Goal: Information Seeking & Learning: Learn about a topic

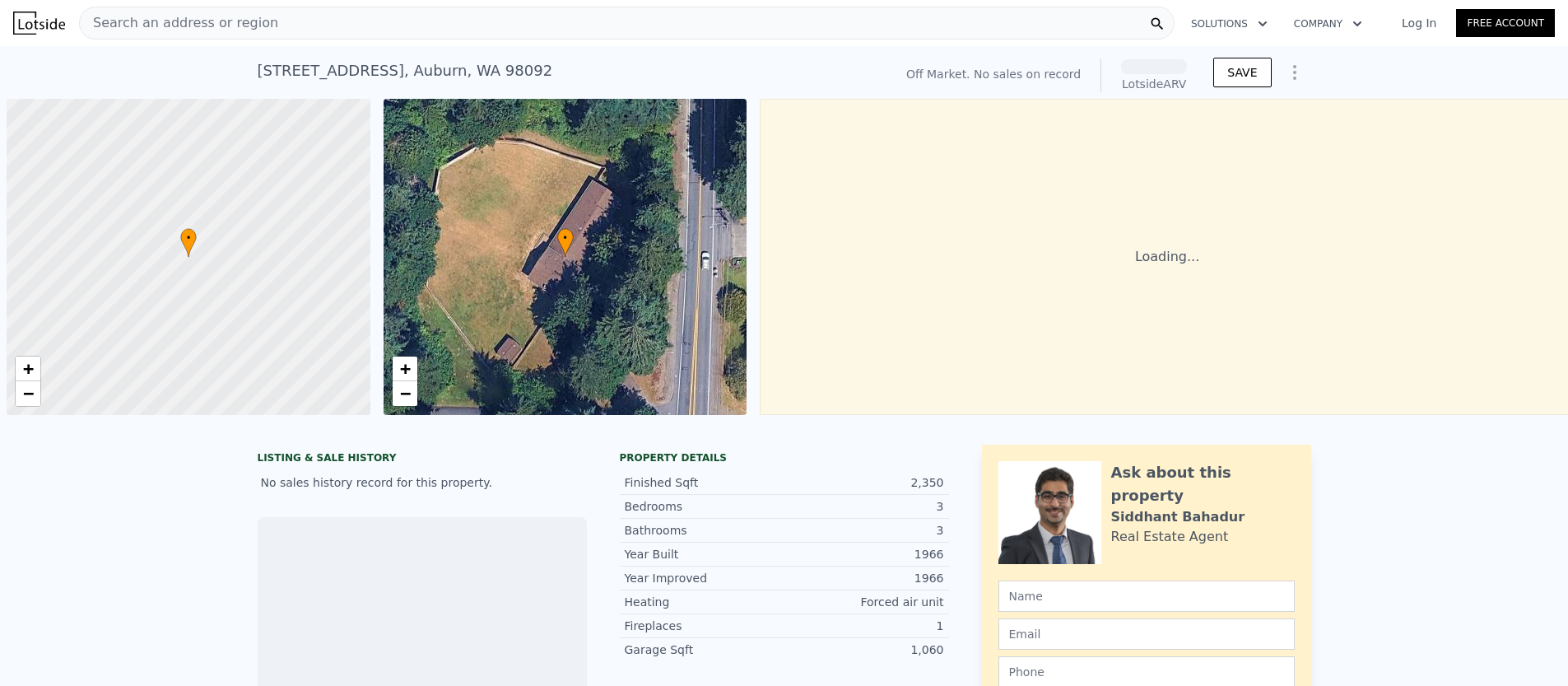
scroll to position [0, 6]
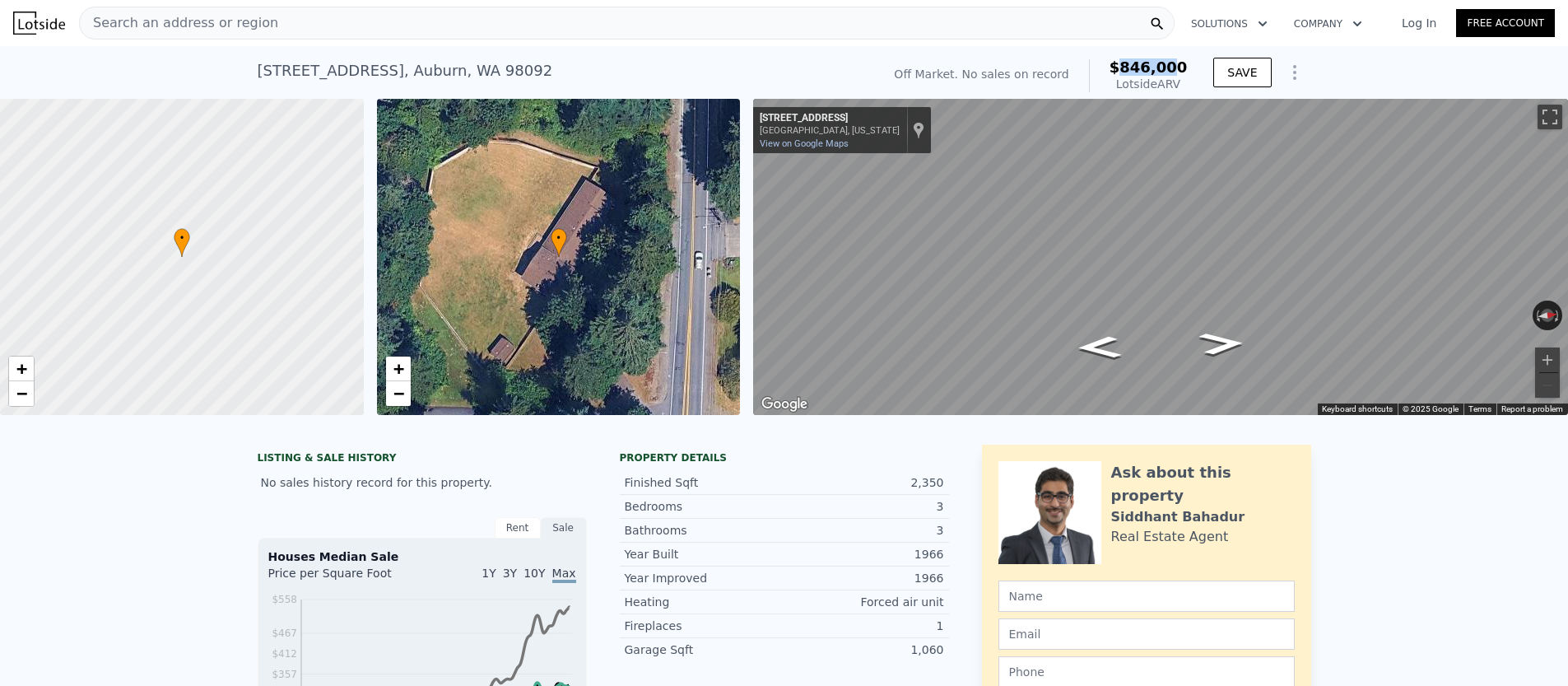
drag, startPoint x: 1139, startPoint y: 64, endPoint x: 1181, endPoint y: 65, distance: 42.0
click at [1181, 65] on span "$846,000" at bounding box center [1148, 67] width 78 height 17
click at [625, 156] on div "• + − • + − ← Move left → Move right ↑ Move up ↓ Move down + Zoom in - Zoom out…" at bounding box center [784, 257] width 1568 height 316
click at [1228, 296] on div "Map" at bounding box center [1160, 257] width 814 height 316
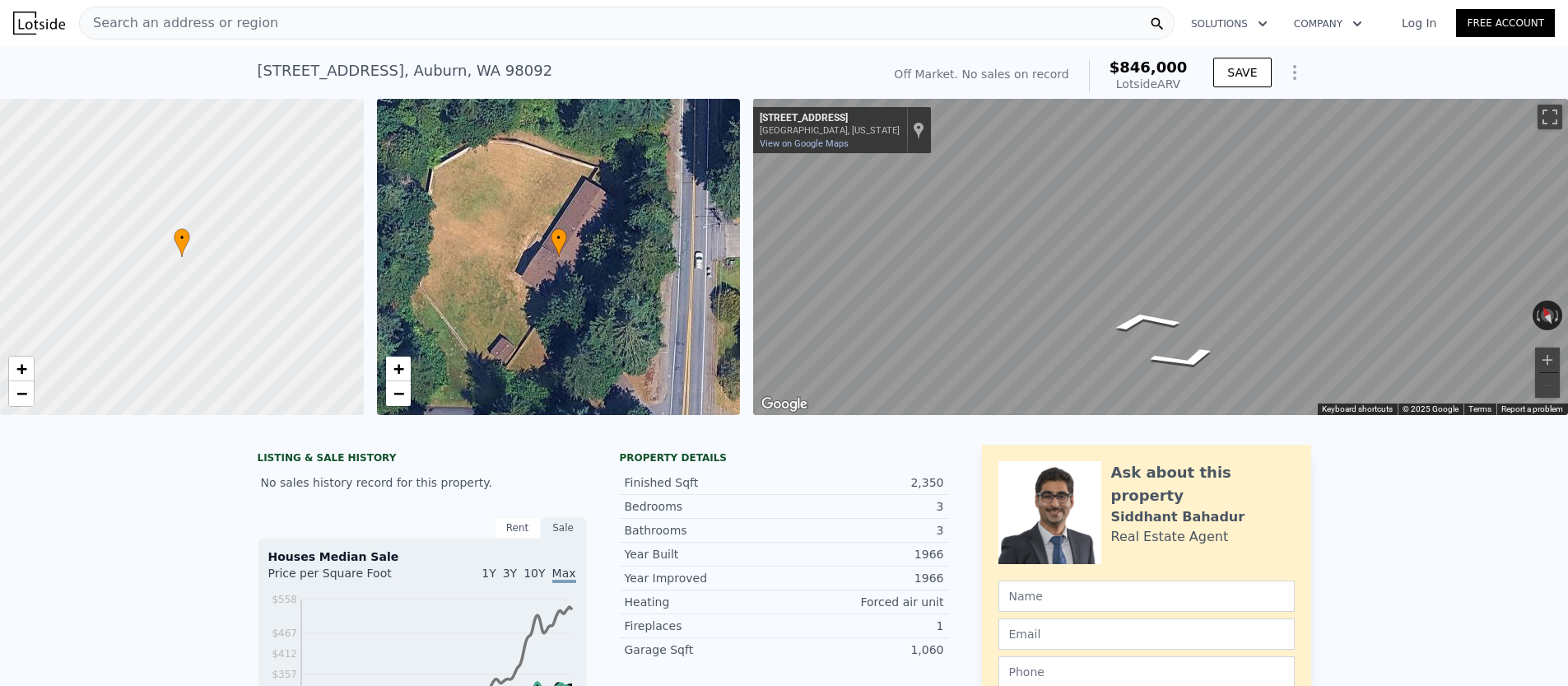
click at [270, 28] on div "Search an address or region" at bounding box center [627, 23] width 1096 height 33
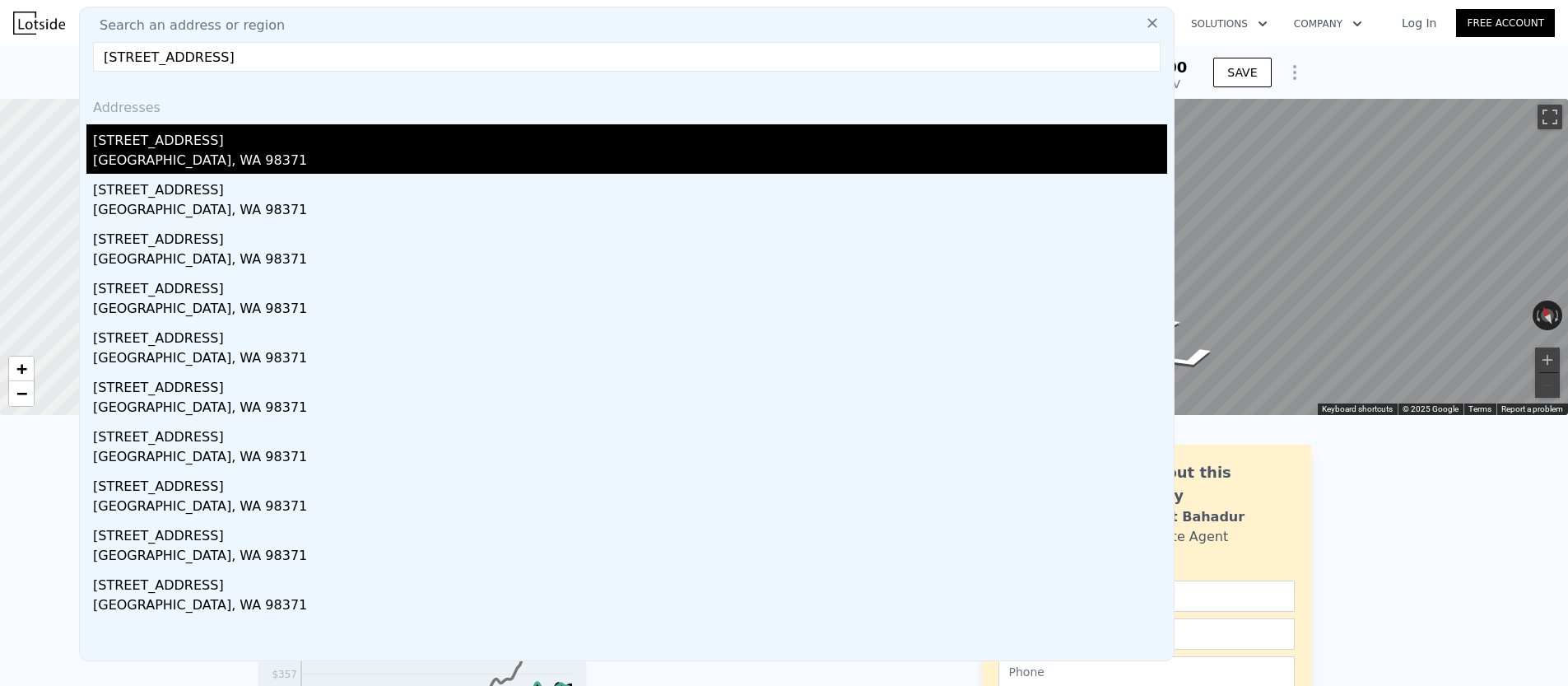
type input "[STREET_ADDRESS]"
click at [149, 137] on div "[STREET_ADDRESS]" at bounding box center [630, 137] width 1074 height 27
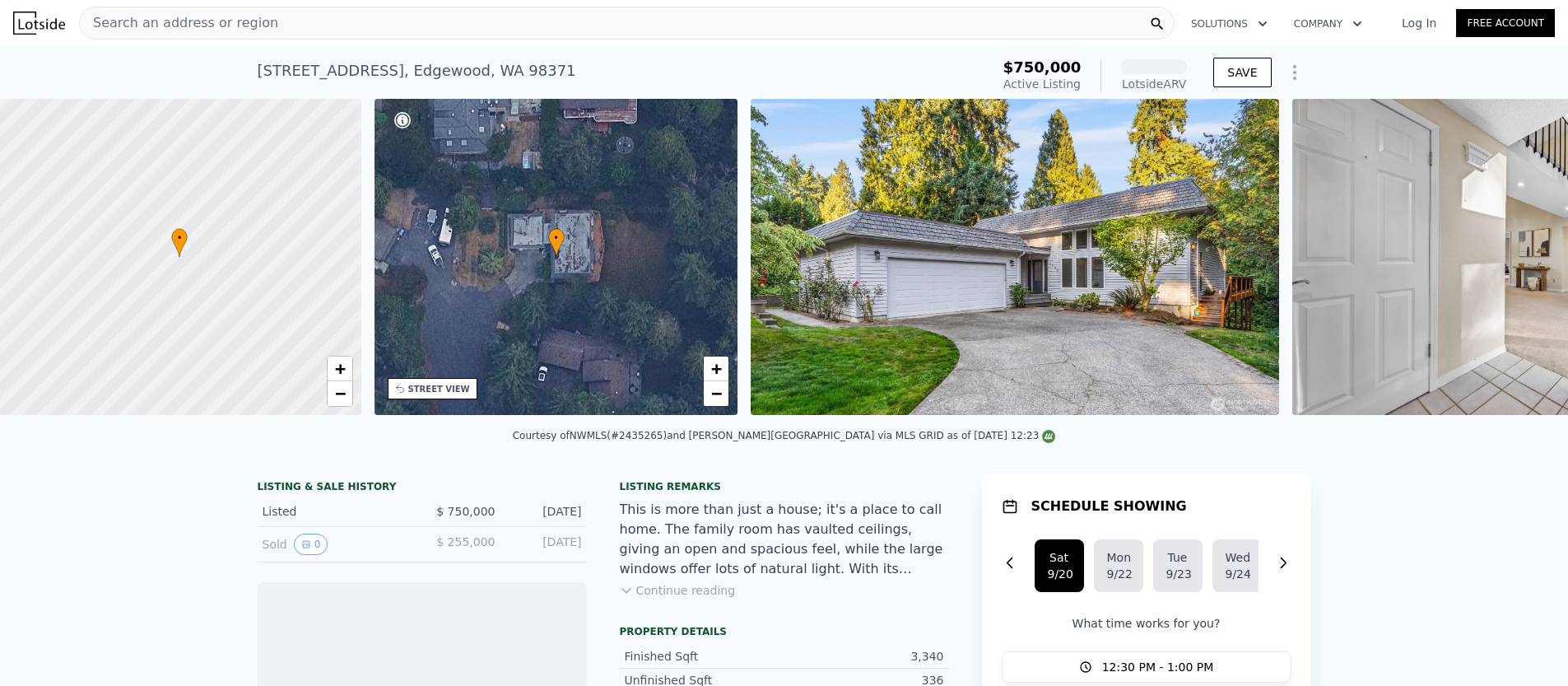
scroll to position [0, 6]
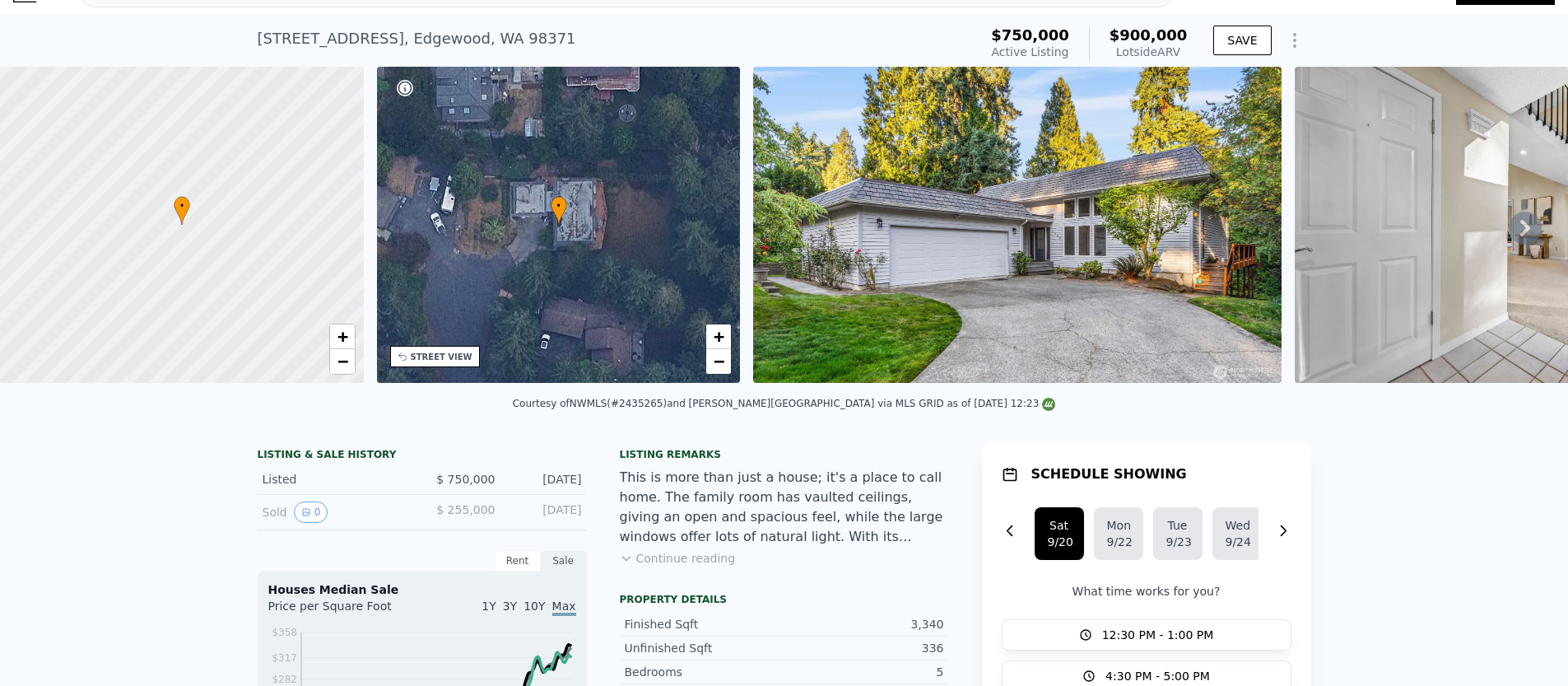
click at [184, 229] on div at bounding box center [182, 225] width 437 height 380
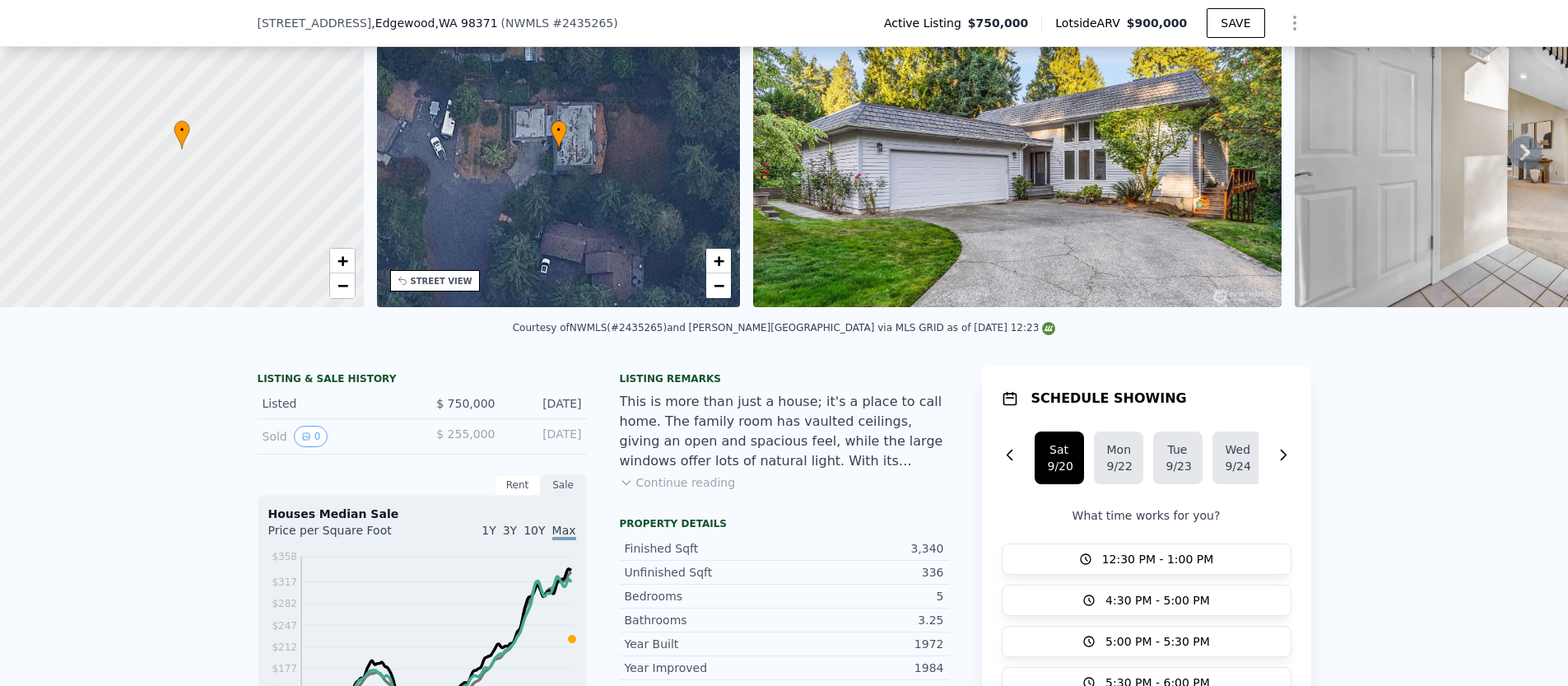
click at [176, 142] on icon at bounding box center [182, 134] width 17 height 29
click at [348, 265] on link "+" at bounding box center [342, 260] width 25 height 25
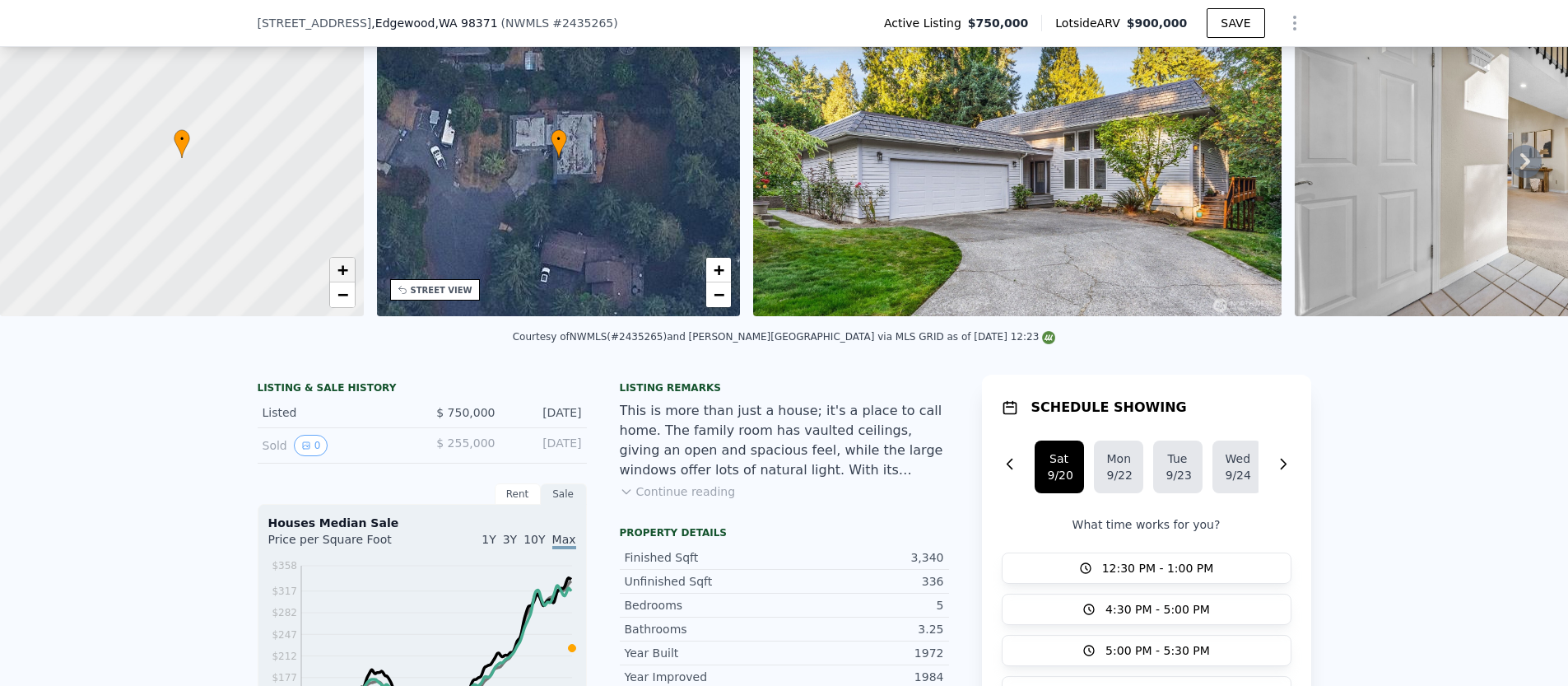
click at [345, 264] on span "+" at bounding box center [342, 269] width 11 height 20
click at [339, 273] on span "+" at bounding box center [342, 269] width 11 height 20
click at [345, 267] on span "+" at bounding box center [342, 269] width 11 height 20
drag, startPoint x: 224, startPoint y: 169, endPoint x: 292, endPoint y: 190, distance: 71.2
click at [292, 190] on div at bounding box center [182, 158] width 437 height 380
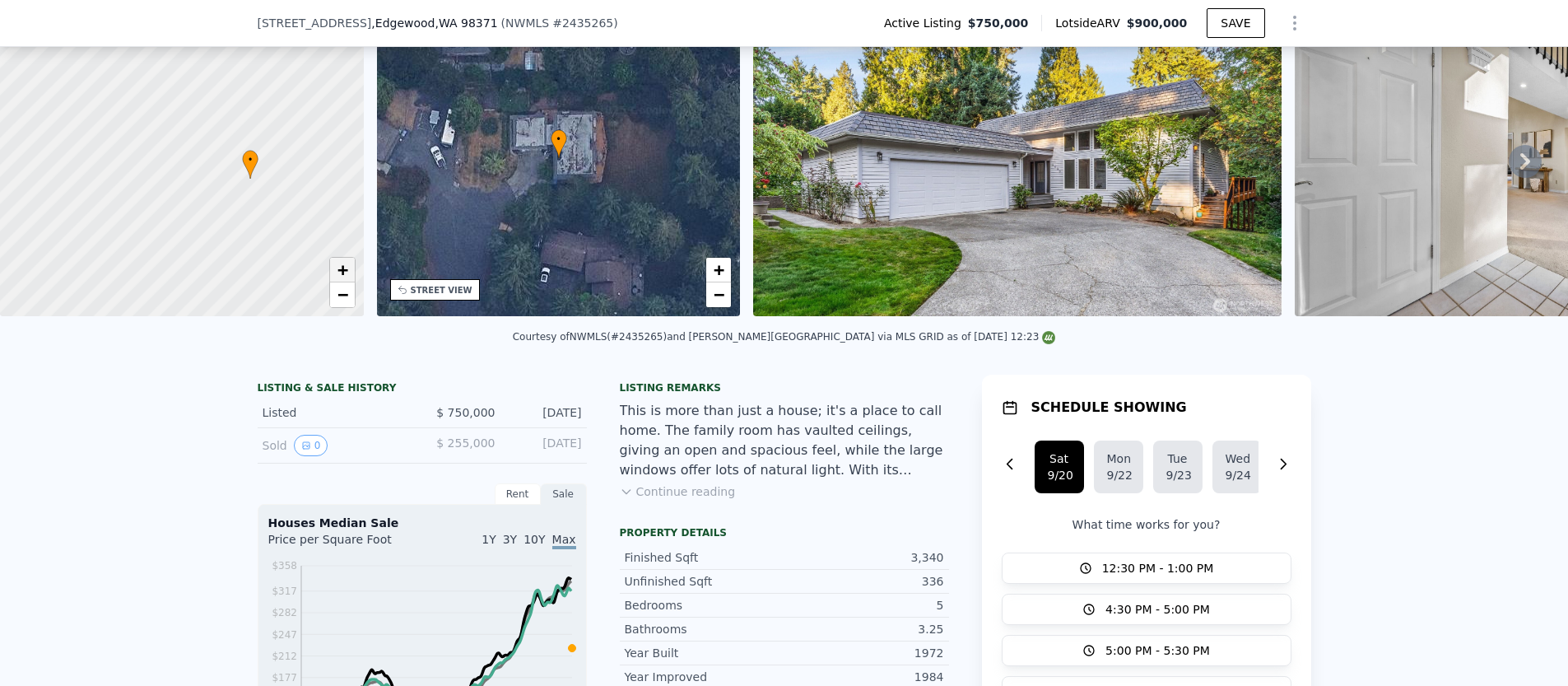
click at [339, 269] on span "+" at bounding box center [342, 269] width 11 height 20
drag, startPoint x: 224, startPoint y: 128, endPoint x: 135, endPoint y: 119, distance: 89.5
click at [131, 115] on div at bounding box center [179, 154] width 437 height 380
click at [352, 273] on link "+" at bounding box center [342, 269] width 25 height 25
drag, startPoint x: 267, startPoint y: 234, endPoint x: 298, endPoint y: 196, distance: 49.0
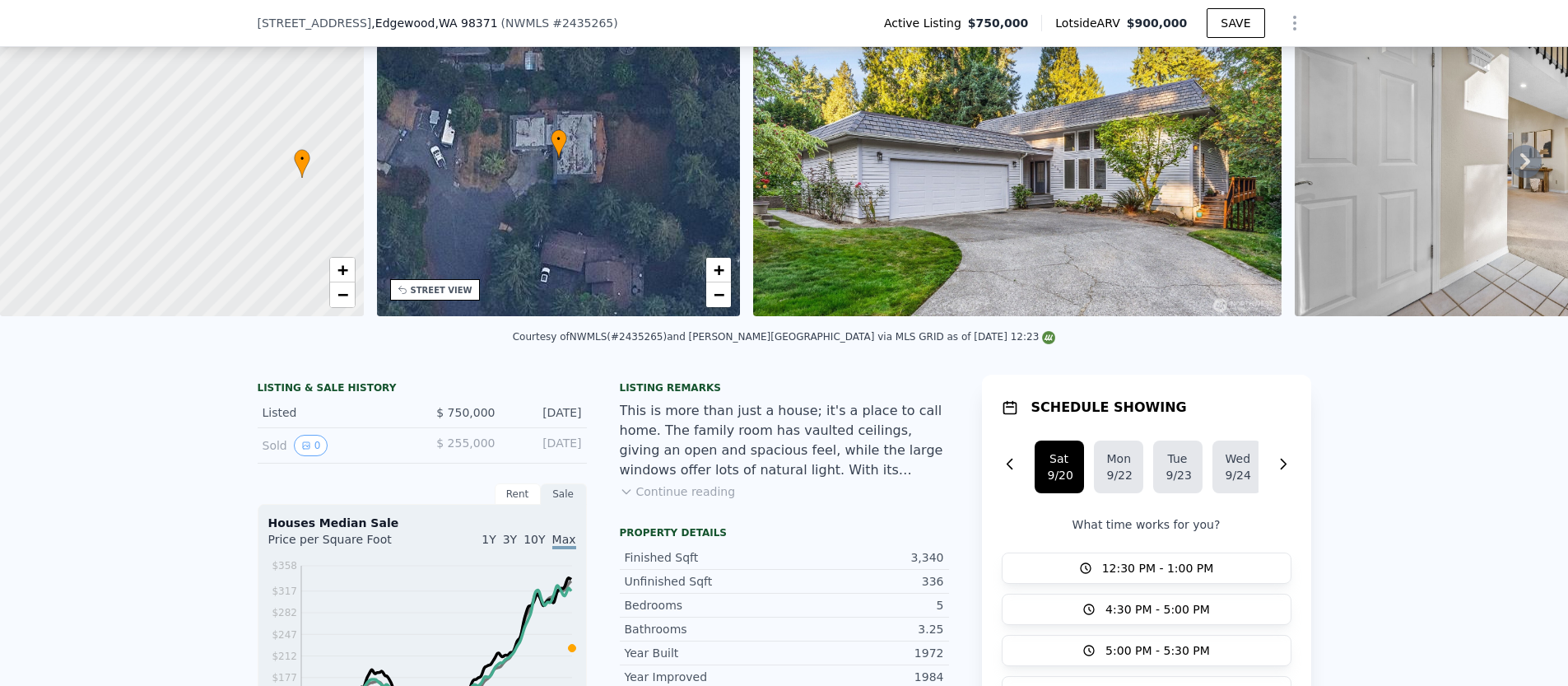
click at [298, 196] on div at bounding box center [182, 158] width 437 height 380
click at [1528, 165] on icon at bounding box center [1525, 162] width 33 height 33
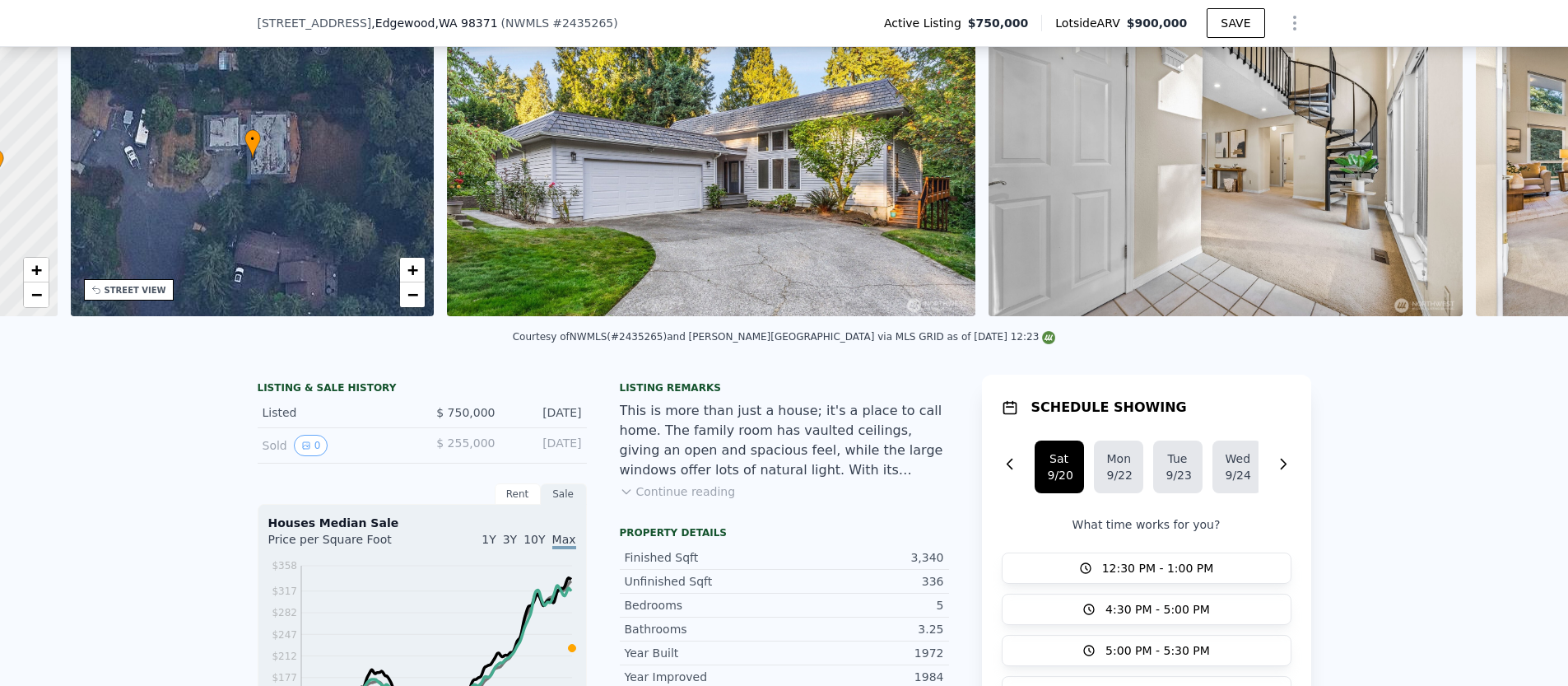
scroll to position [0, 382]
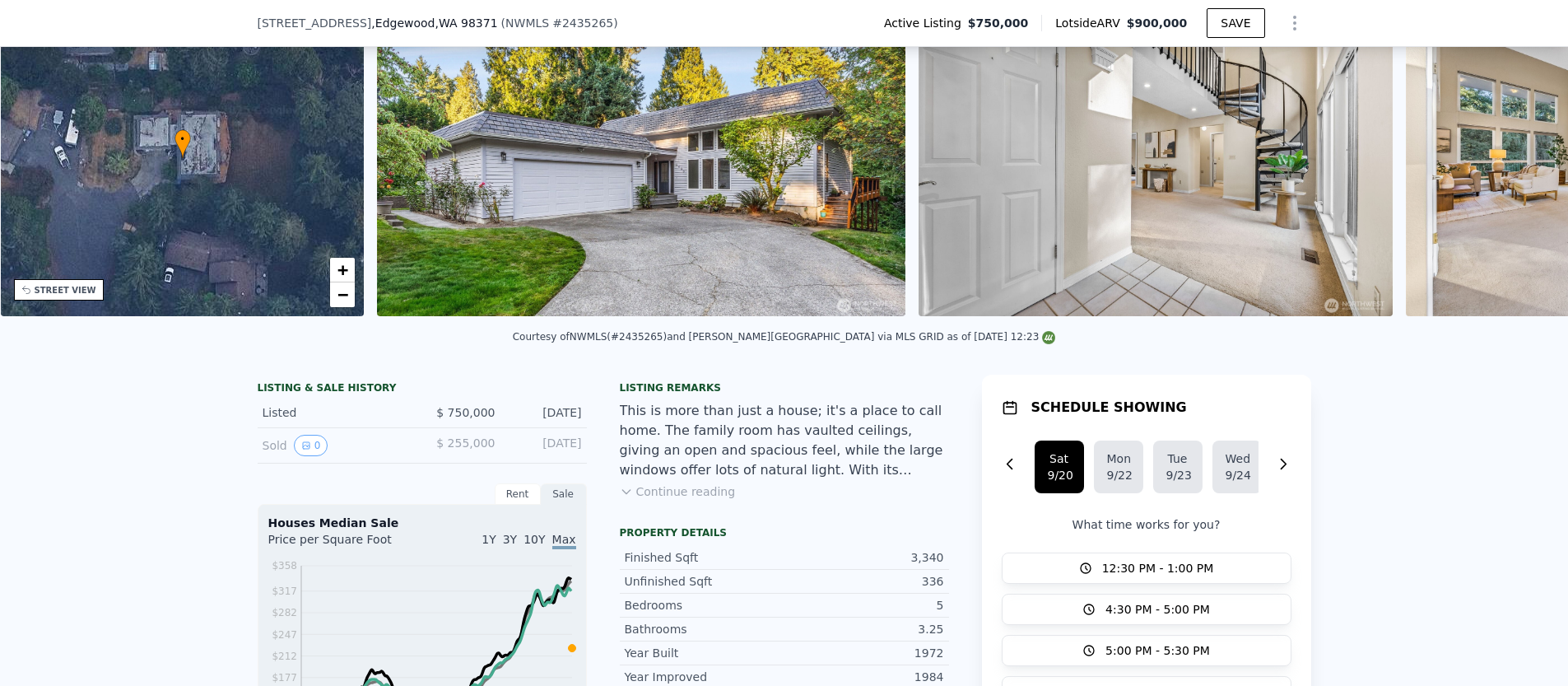
click at [1528, 165] on div "• + − • + − STREET VIEW ← Move left → Move right ↑ Move up ↓ Move down + Zoom i…" at bounding box center [784, 161] width 1568 height 322
click at [1528, 165] on icon at bounding box center [1525, 162] width 33 height 33
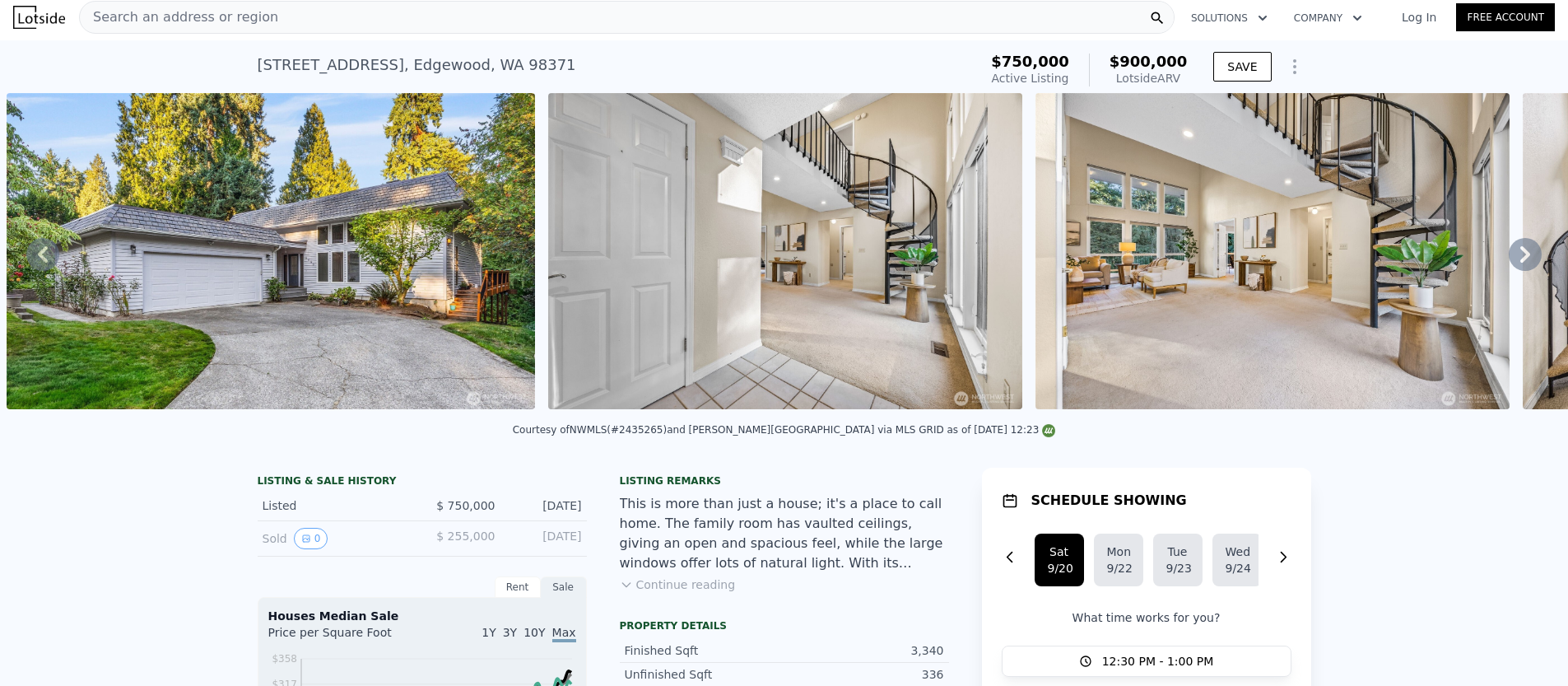
scroll to position [0, 0]
